Goal: Task Accomplishment & Management: Manage account settings

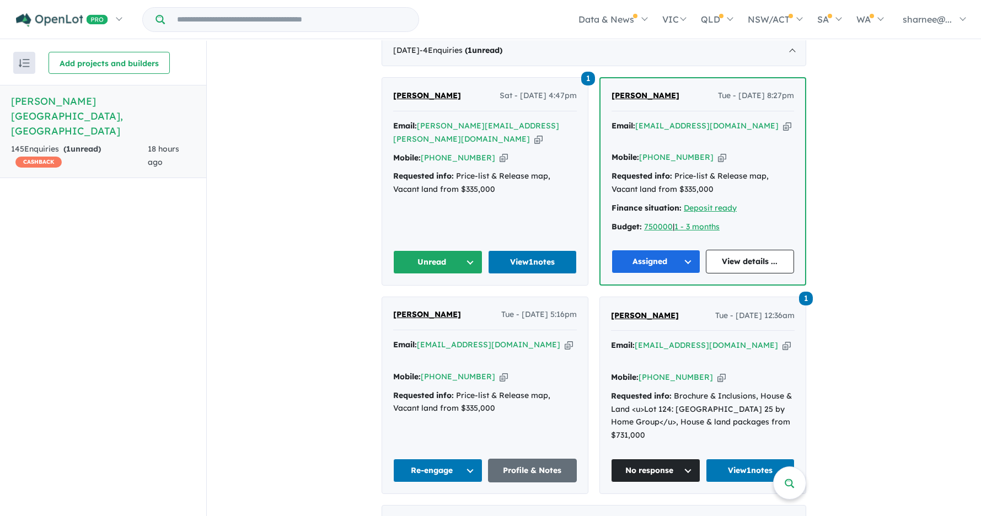
scroll to position [441, 0]
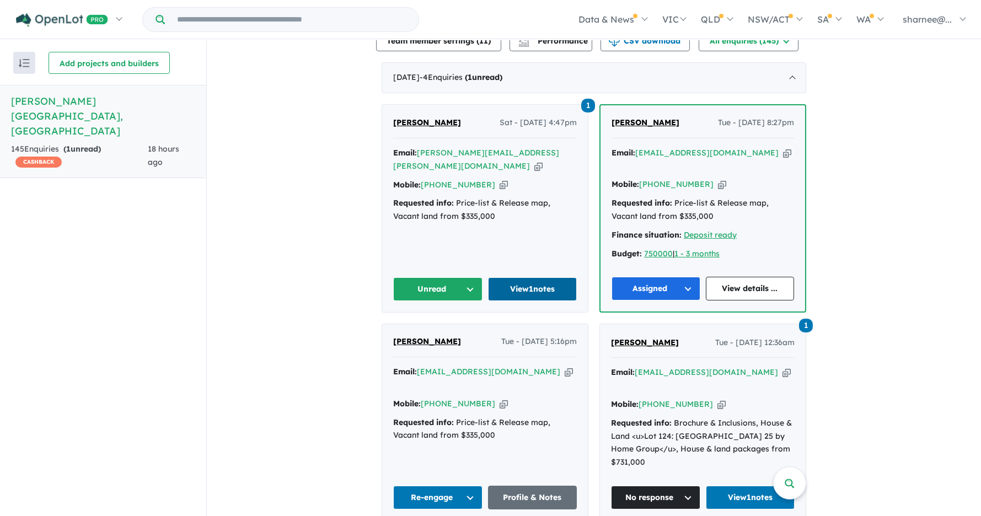
click at [524, 291] on link "View 1 notes" at bounding box center [532, 289] width 89 height 24
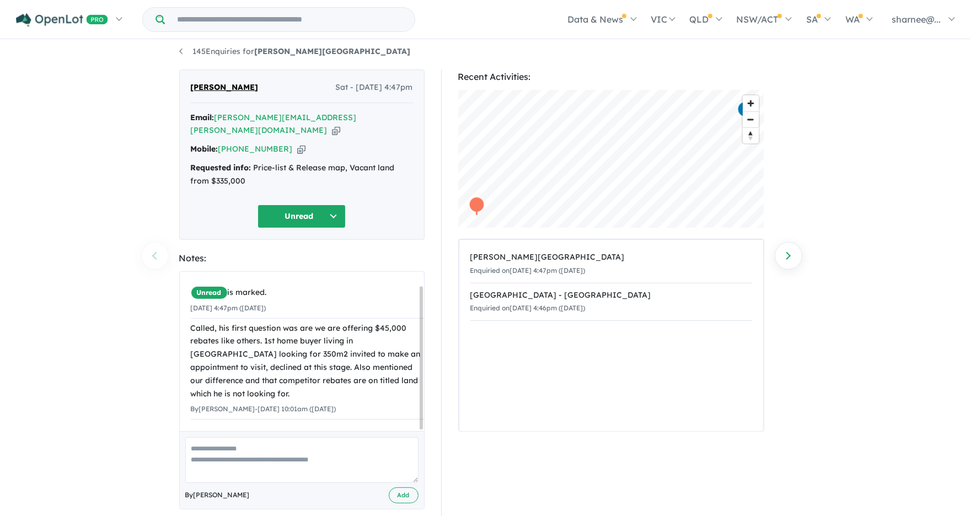
scroll to position [13, 0]
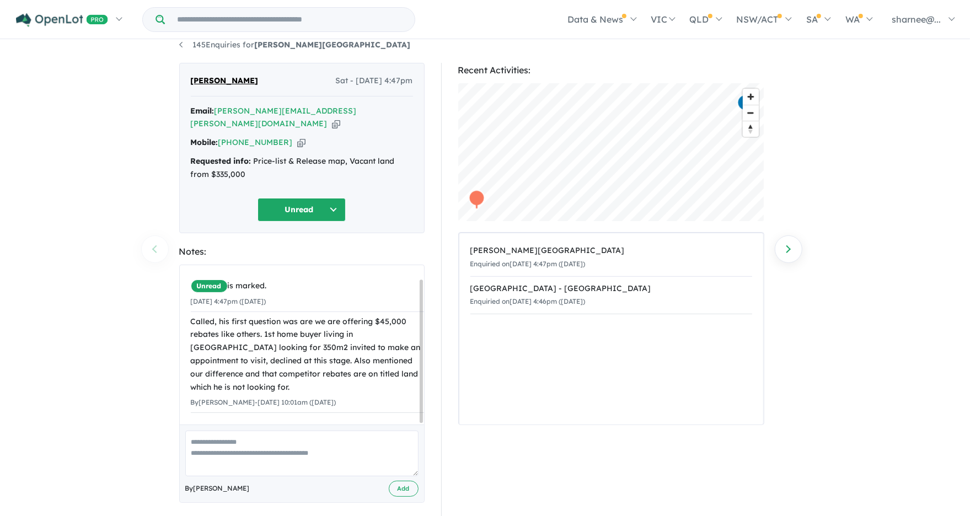
click at [322, 198] on button "Unread" at bounding box center [302, 210] width 88 height 24
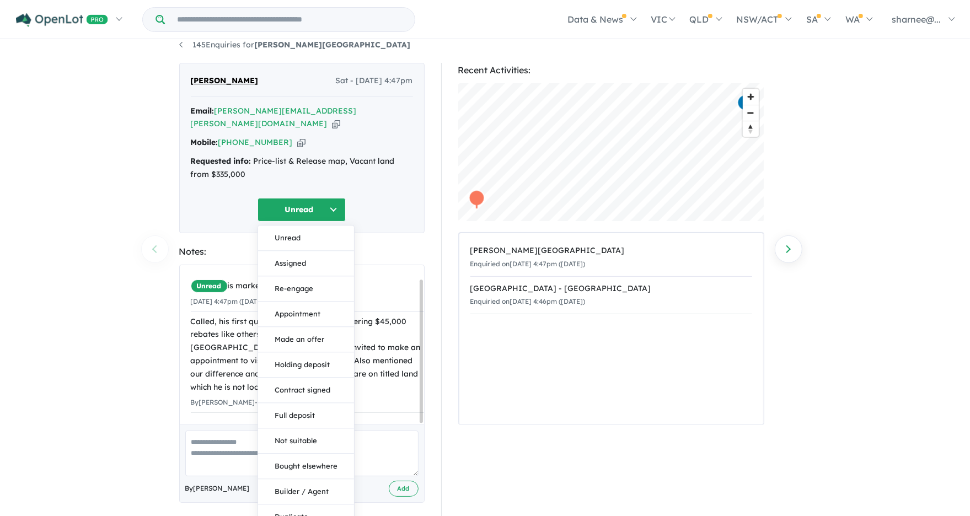
click at [116, 339] on div "145 Enquiries for Palomino - Armstrong Creek Previous enquiry Next enquiry Hans…" at bounding box center [485, 266] width 970 height 476
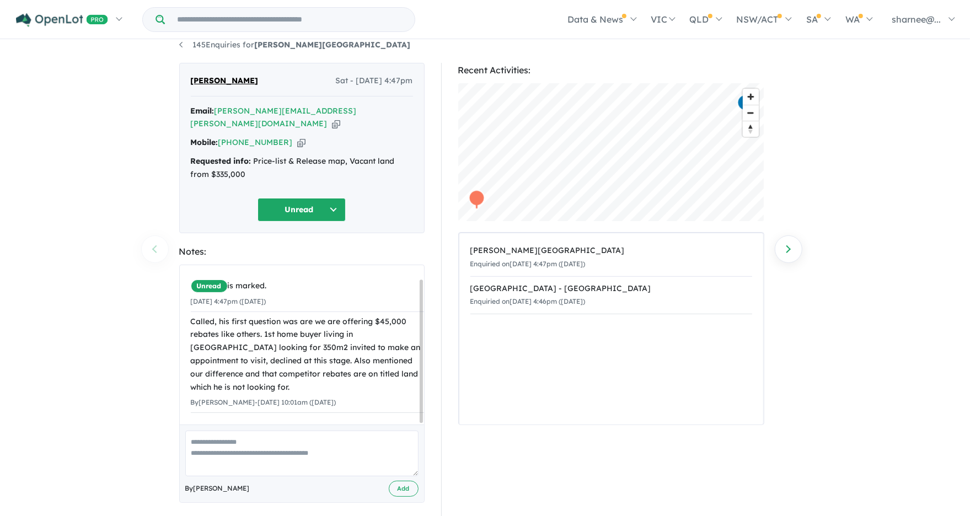
click at [322, 201] on button "Unread" at bounding box center [302, 210] width 88 height 24
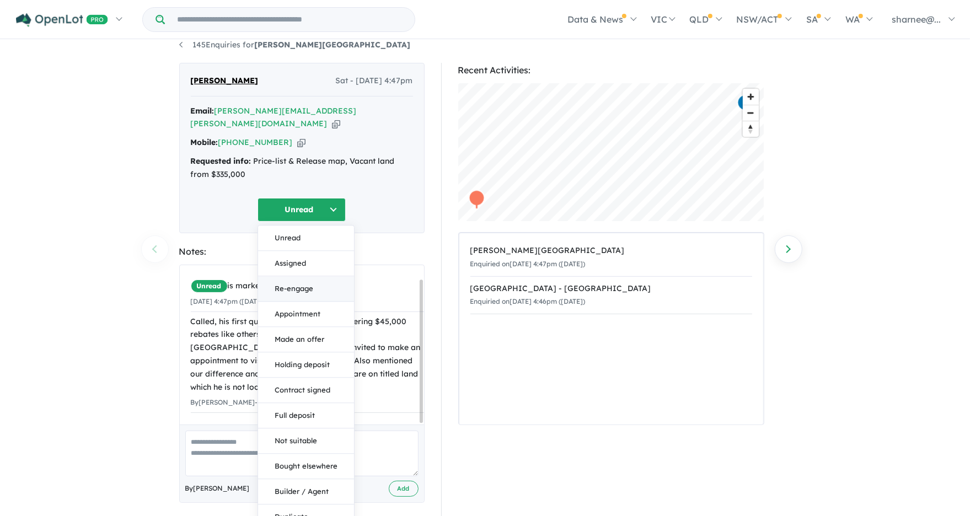
click at [309, 277] on button "Re-engage" at bounding box center [306, 288] width 96 height 25
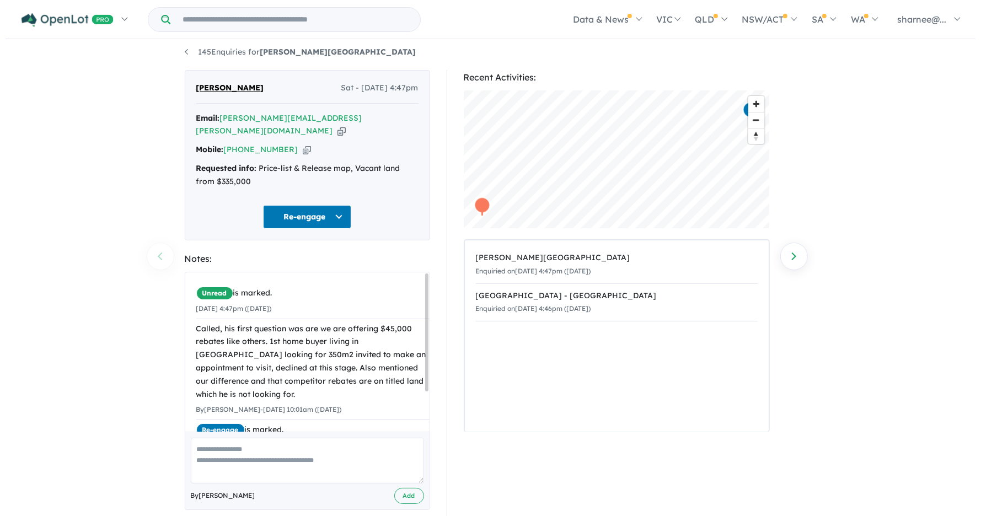
scroll to position [0, 0]
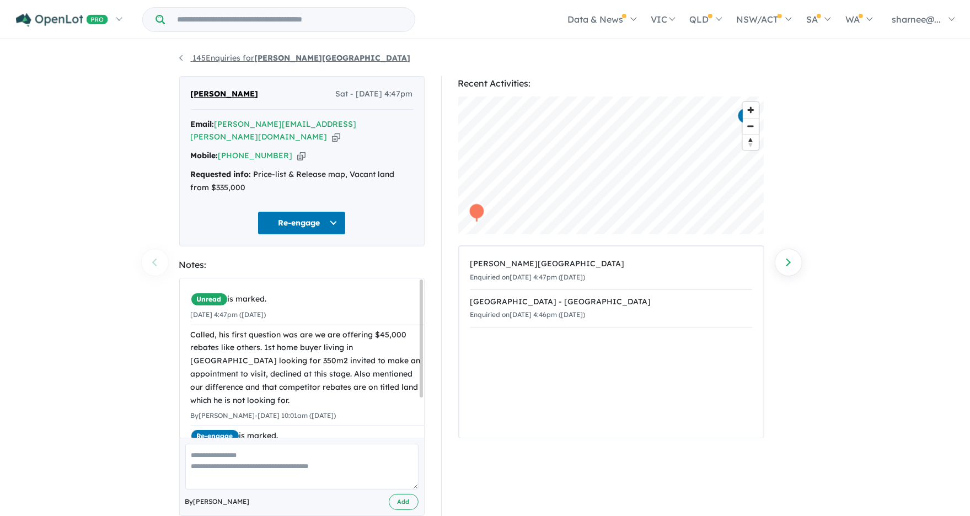
click at [190, 58] on link "145 Enquiries for Palomino - Armstrong Creek" at bounding box center [295, 58] width 232 height 10
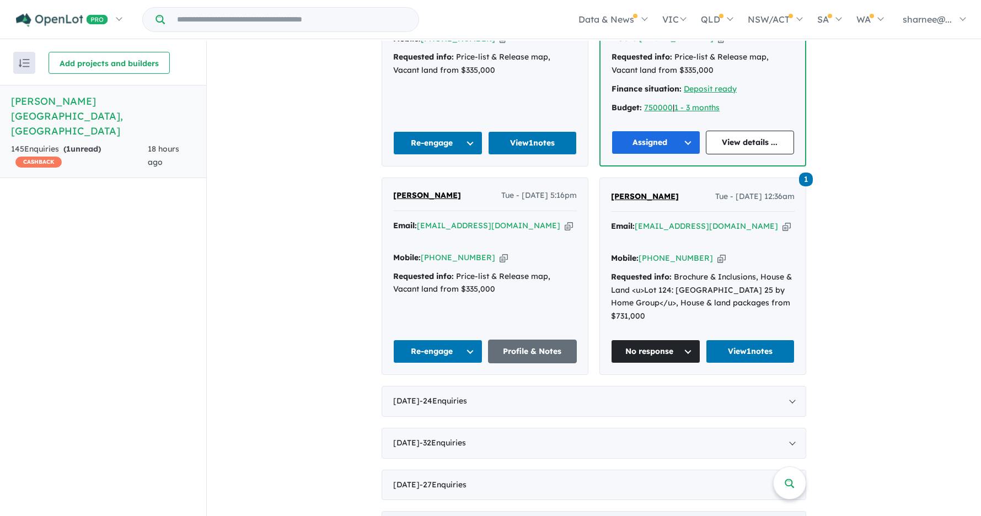
scroll to position [661, 0]
